Goal: Task Accomplishment & Management: Complete application form

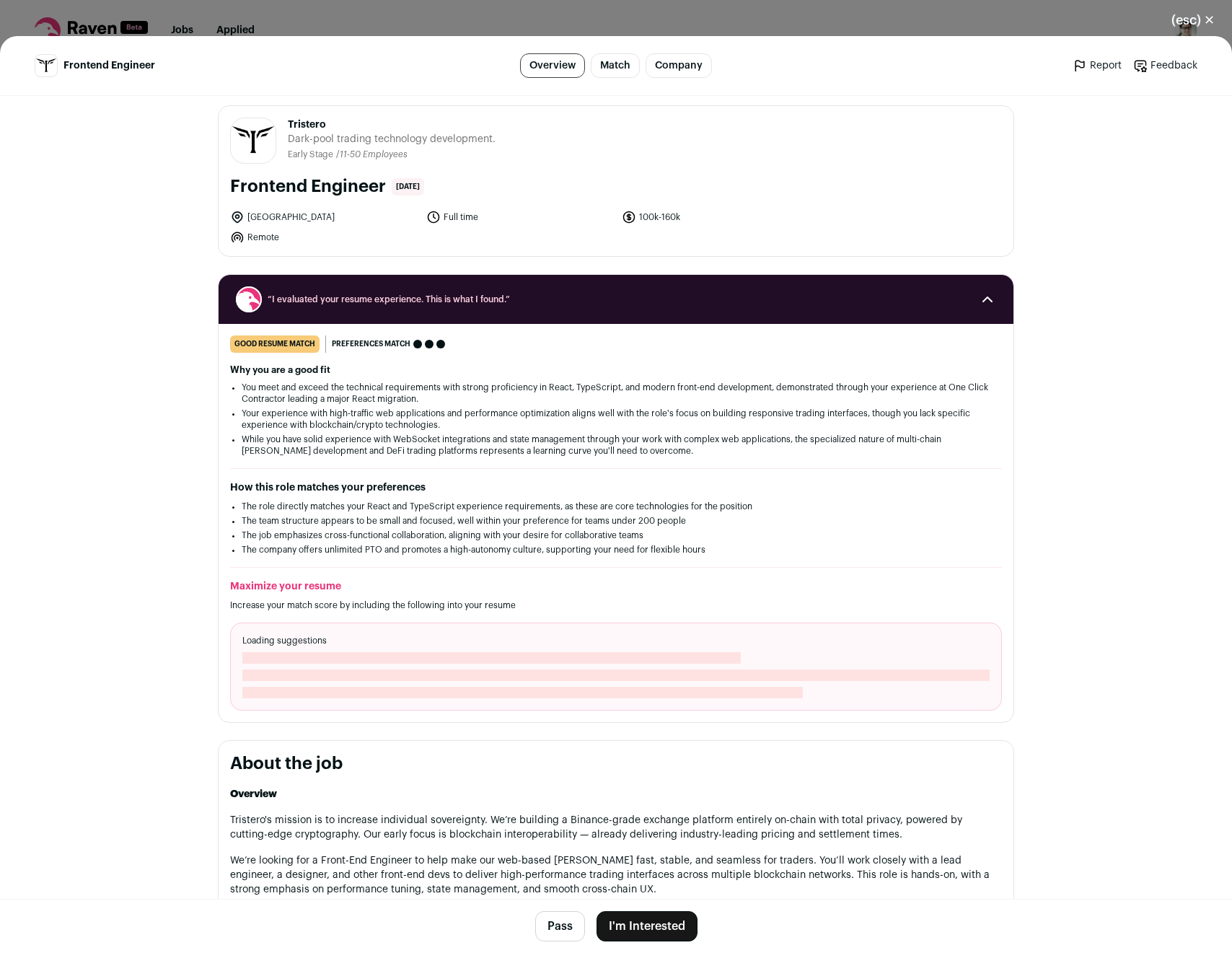
scroll to position [11, 0]
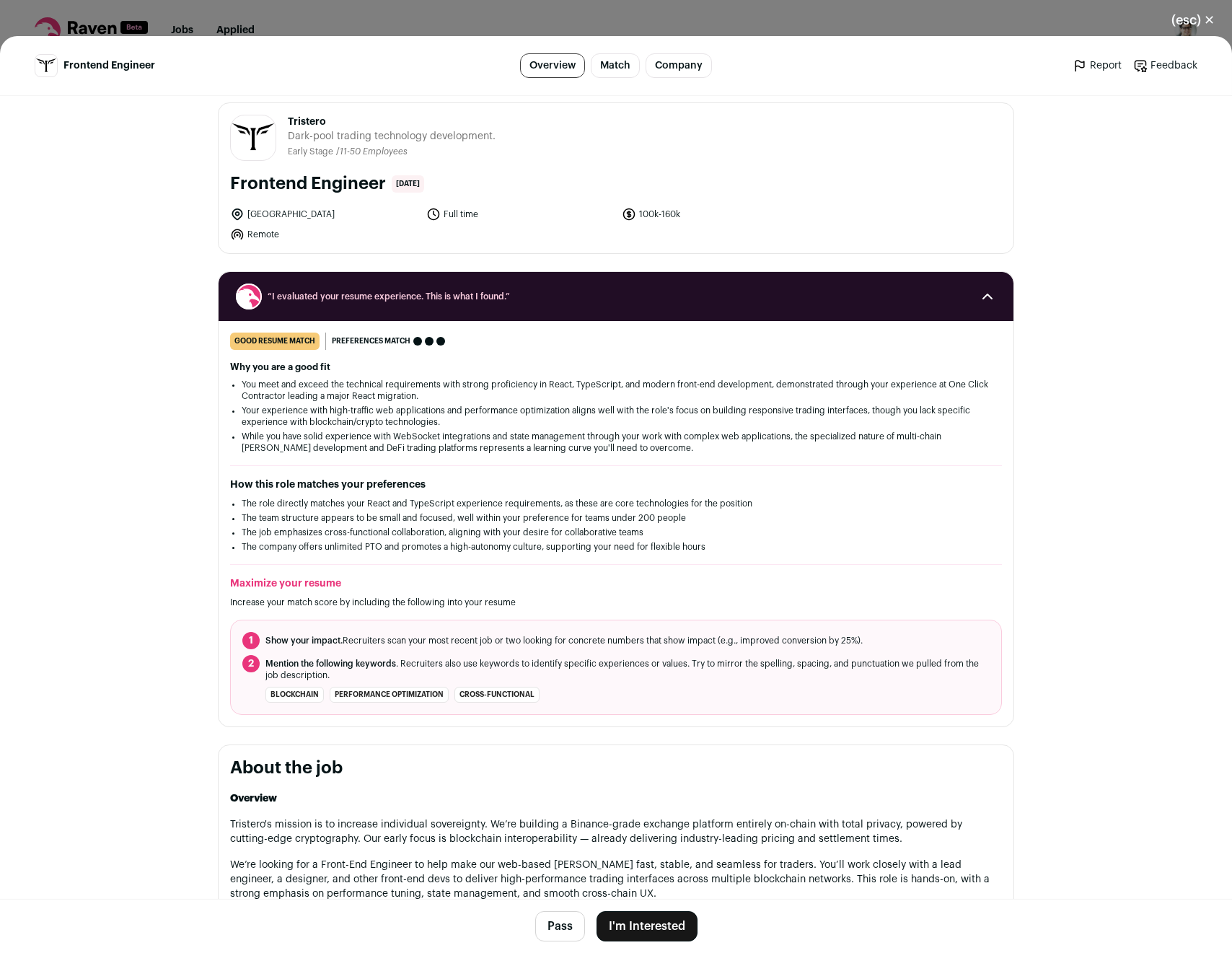
click at [622, 927] on button "I'm Interested" at bounding box center [647, 927] width 101 height 31
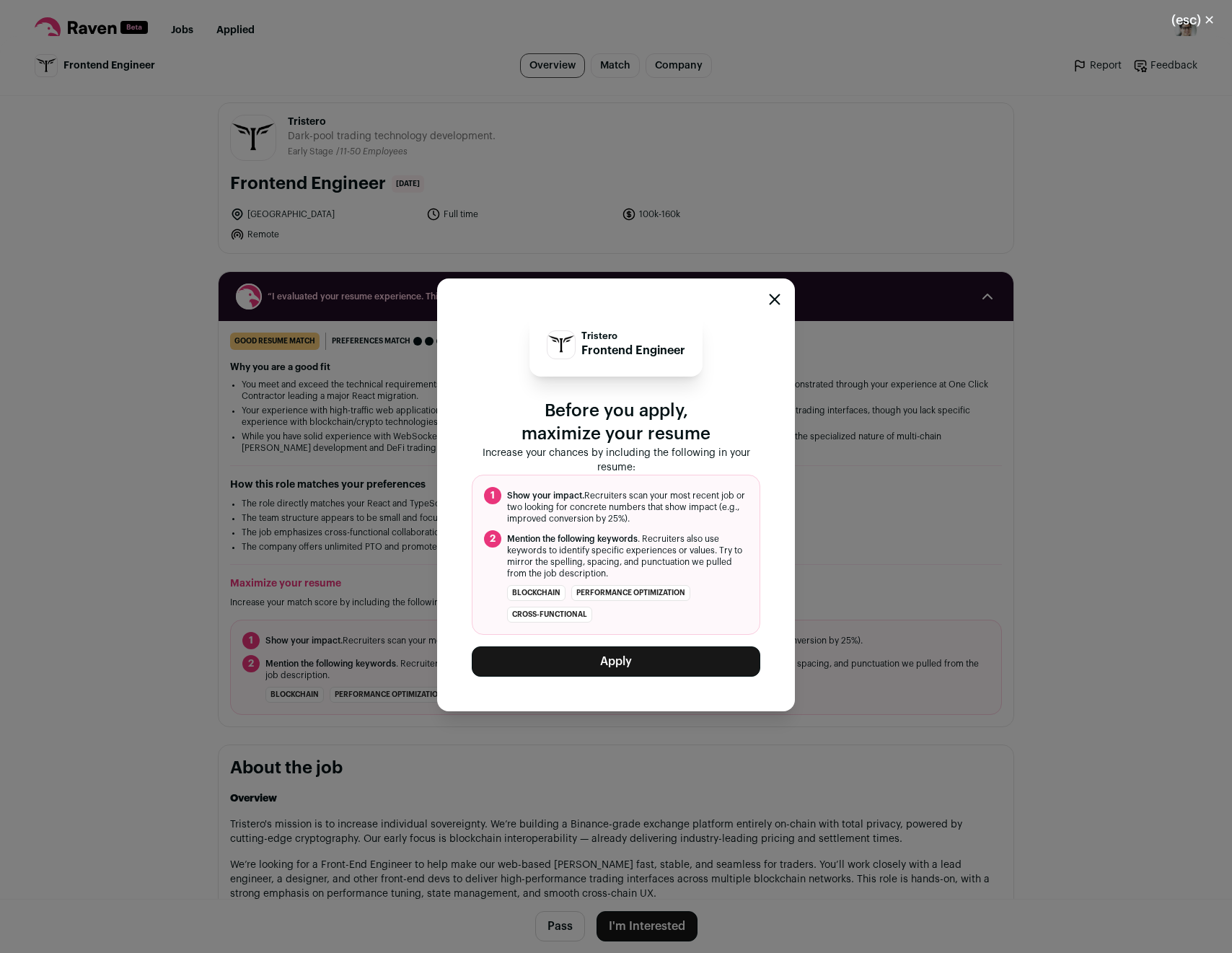
click at [716, 658] on button "Apply" at bounding box center [616, 662] width 288 height 31
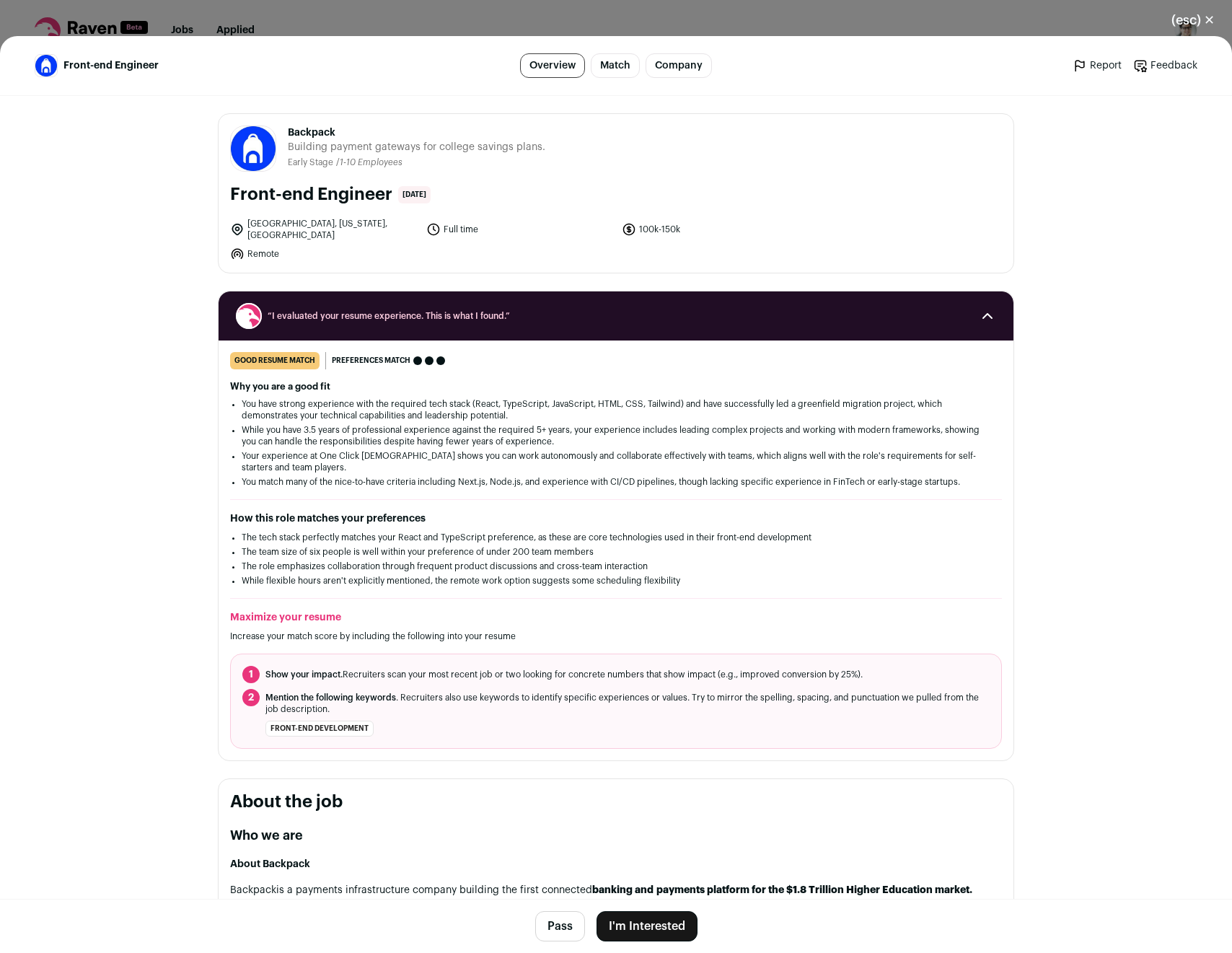
click at [636, 919] on button "I'm Interested" at bounding box center [647, 927] width 101 height 31
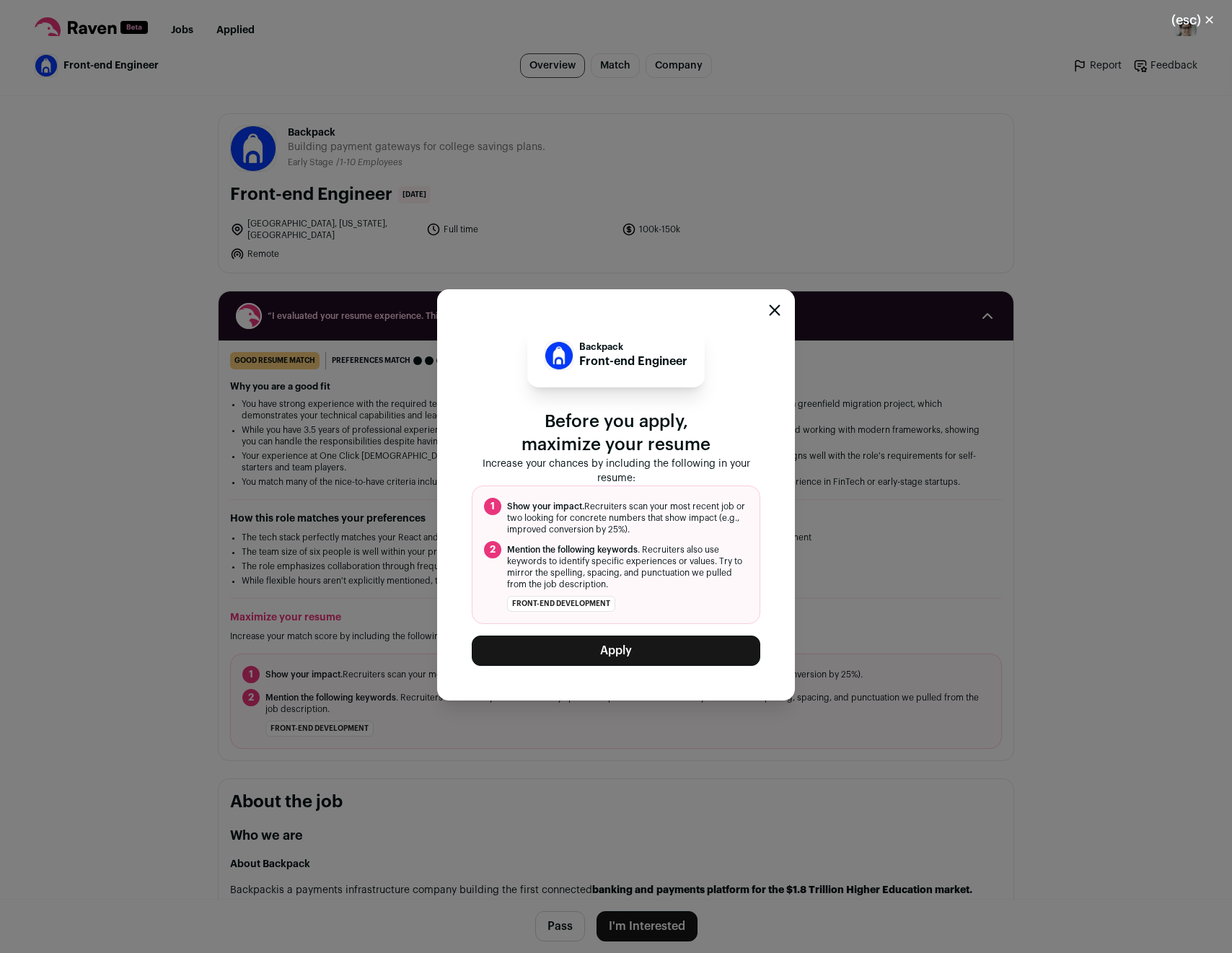
click at [587, 649] on button "Apply" at bounding box center [616, 651] width 288 height 31
